Goal: Information Seeking & Learning: Understand process/instructions

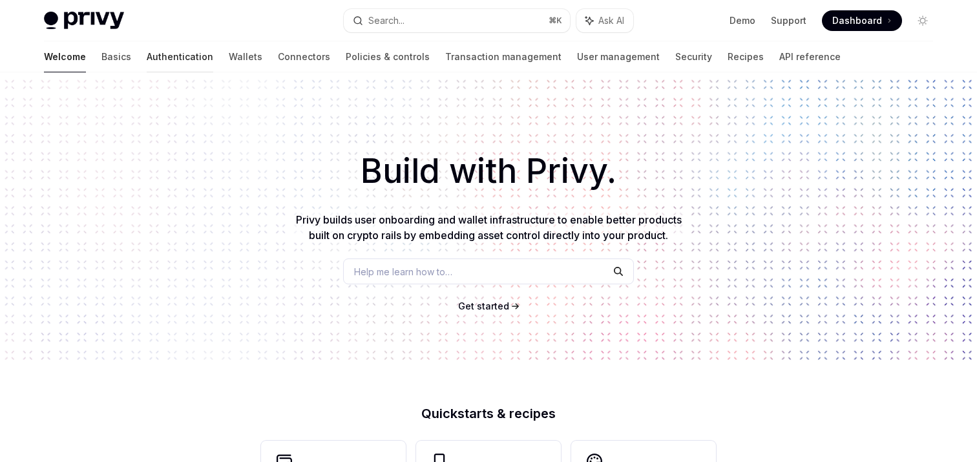
click at [147, 56] on link "Authentication" at bounding box center [180, 56] width 67 height 31
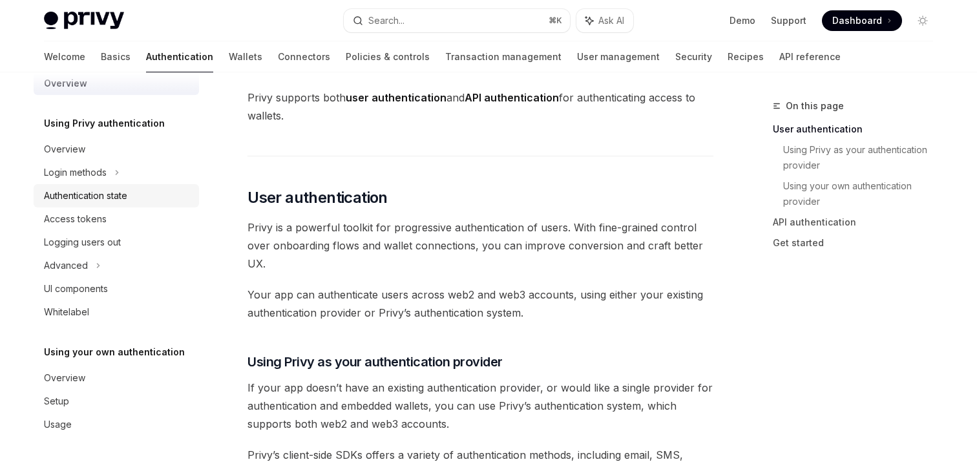
scroll to position [177, 0]
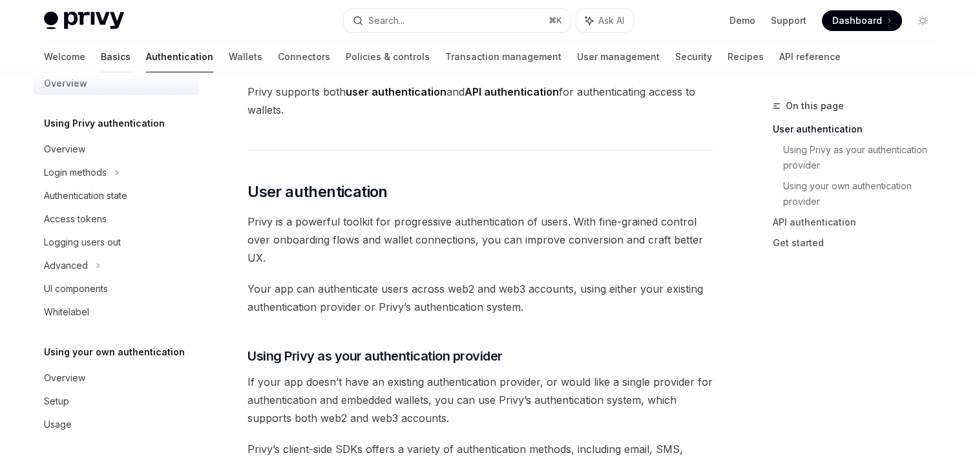
click at [101, 60] on link "Basics" at bounding box center [116, 56] width 30 height 31
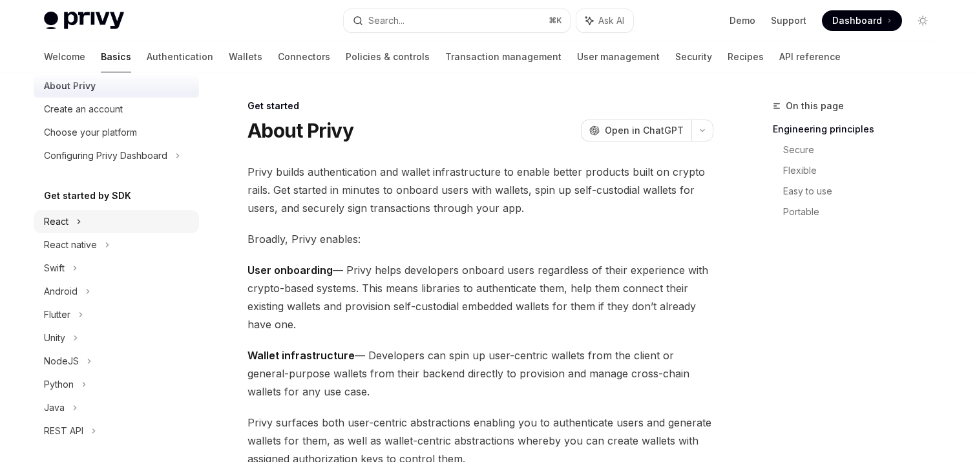
scroll to position [226, 0]
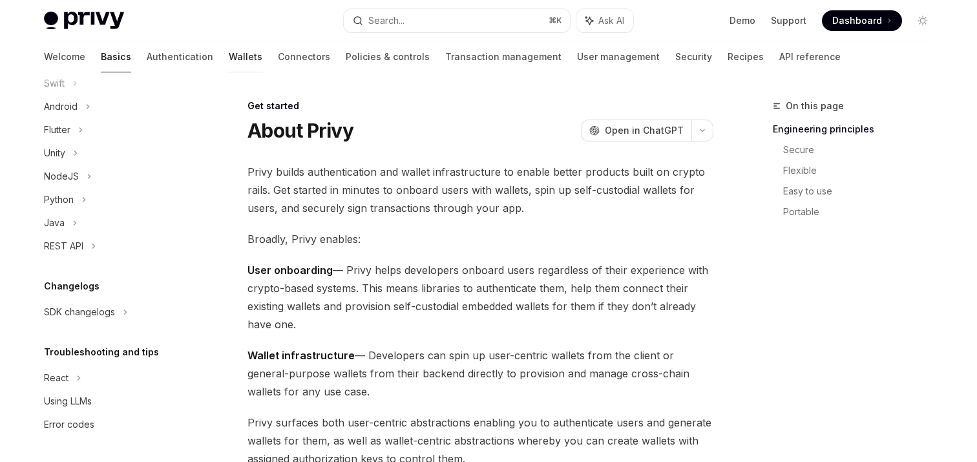
click at [229, 59] on link "Wallets" at bounding box center [246, 56] width 34 height 31
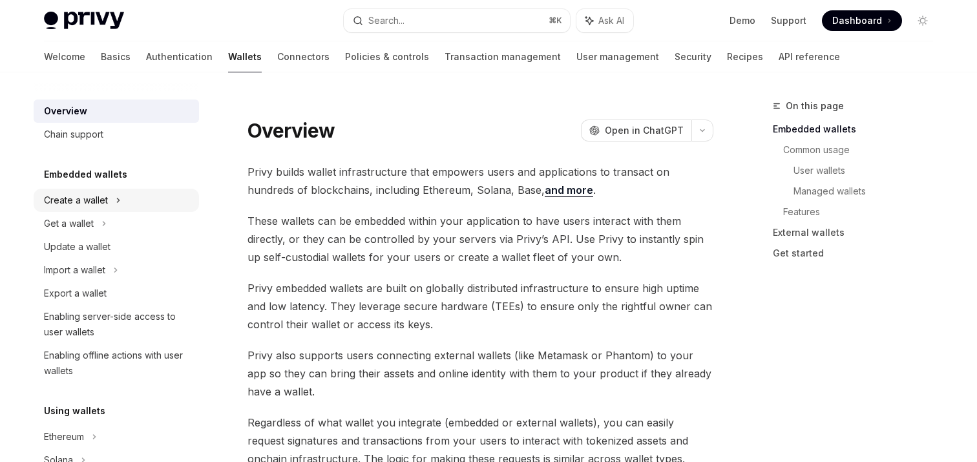
click at [76, 197] on div "Create a wallet" at bounding box center [76, 201] width 64 height 16
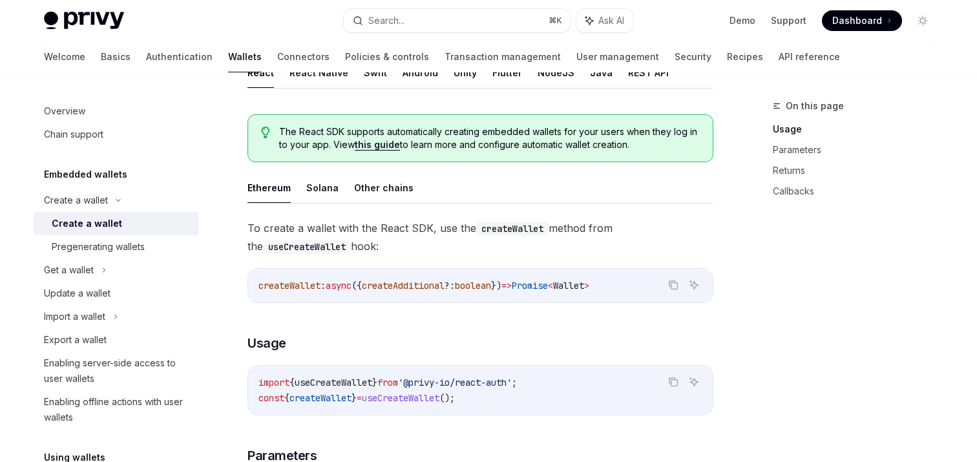
scroll to position [298, 0]
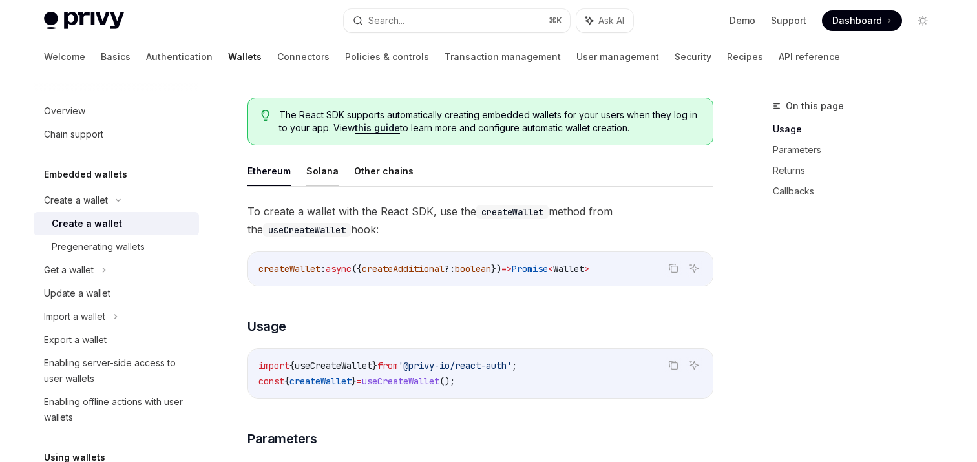
click at [313, 173] on button "Solana" at bounding box center [322, 171] width 32 height 30
type textarea "*"
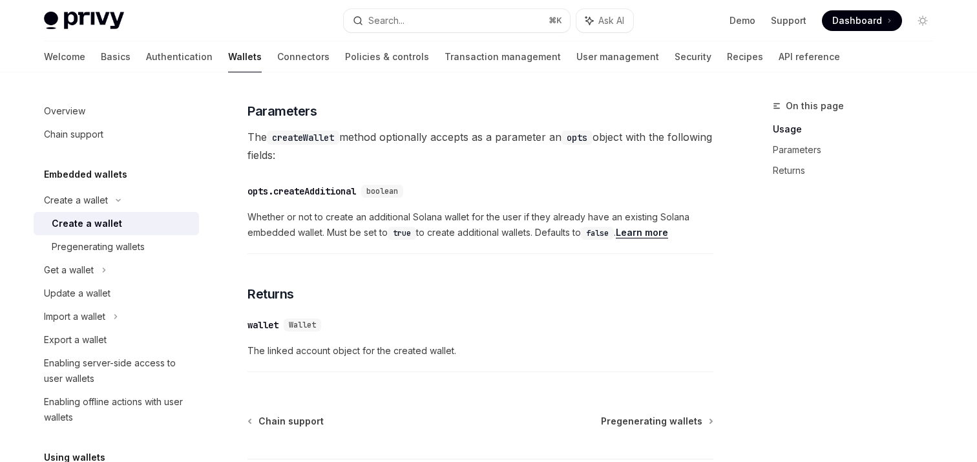
scroll to position [270, 0]
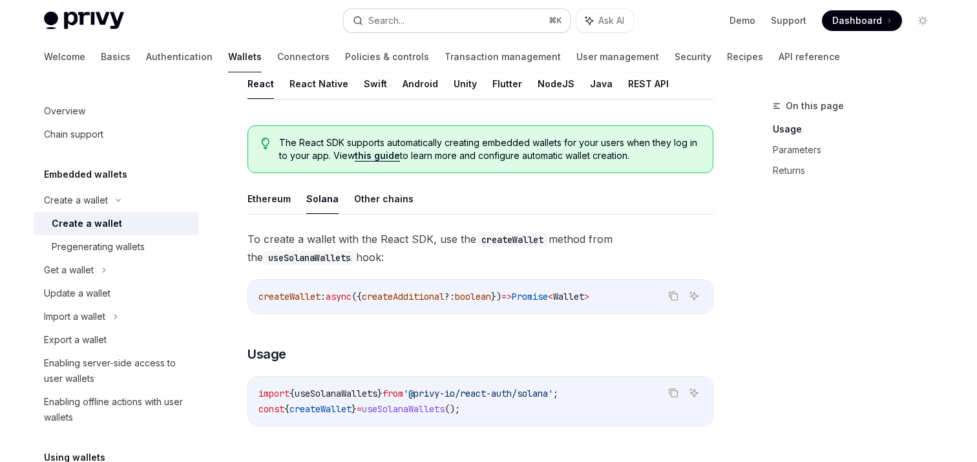
click at [376, 23] on div "Search..." at bounding box center [386, 21] width 36 height 16
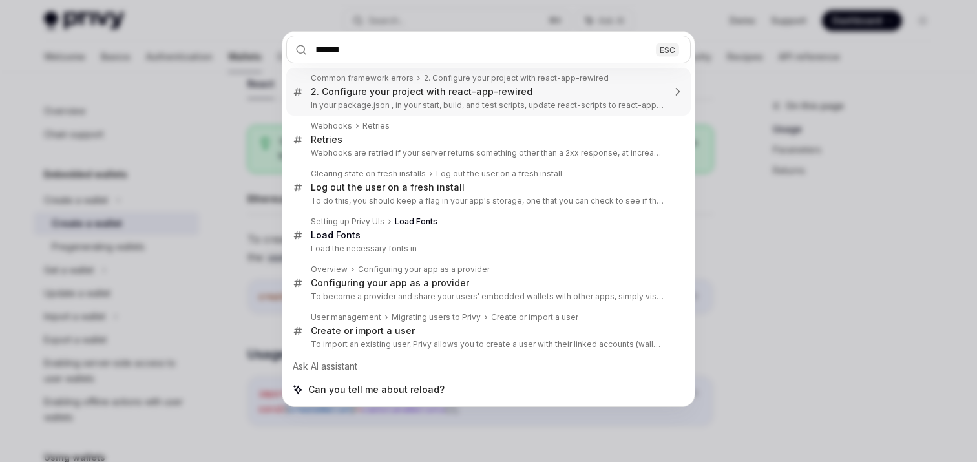
type input "******"
